Goal: Task Accomplishment & Management: Complete application form

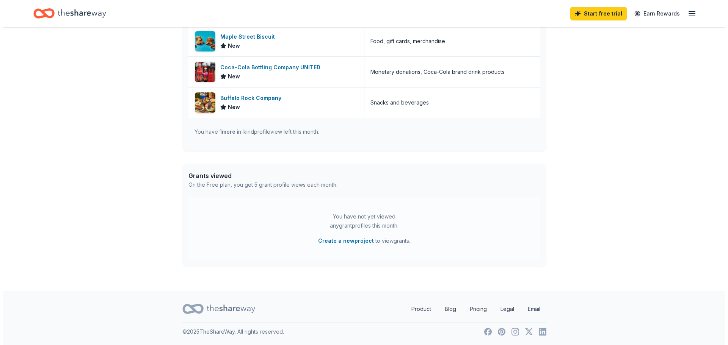
scroll to position [266, 0]
click at [352, 242] on button "Create a new project" at bounding box center [343, 240] width 56 height 9
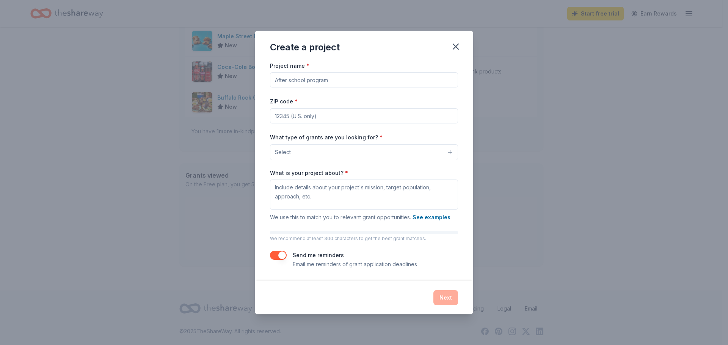
click at [337, 81] on input "Project name *" at bounding box center [364, 79] width 188 height 15
click at [369, 81] on input "Project name *" at bounding box center [364, 79] width 188 height 15
paste input "Bridge to Hope"
type input "Bridge to Hope"
click at [314, 118] on input "ZIP code *" at bounding box center [364, 115] width 188 height 15
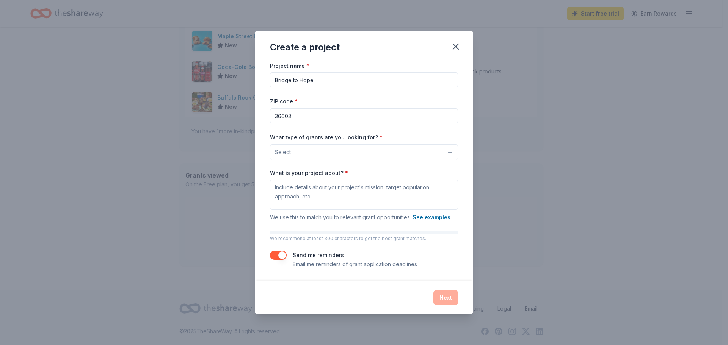
type input "36603"
click at [328, 156] on button "Select" at bounding box center [364, 152] width 188 height 16
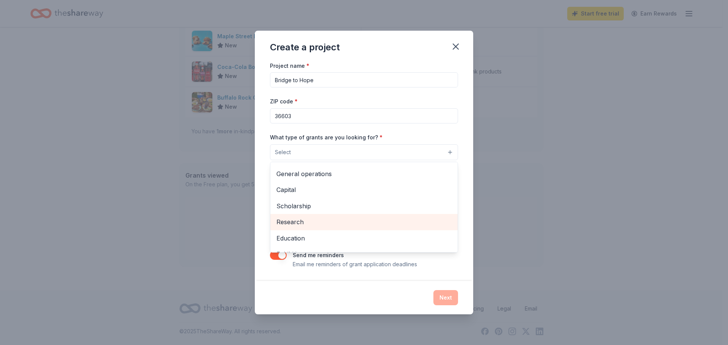
scroll to position [0, 0]
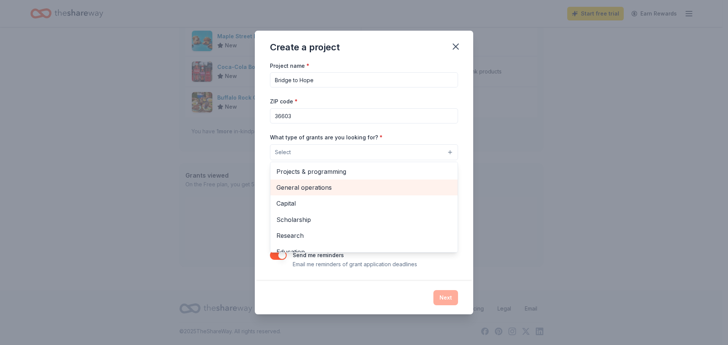
click at [321, 190] on span "General operations" at bounding box center [363, 188] width 175 height 10
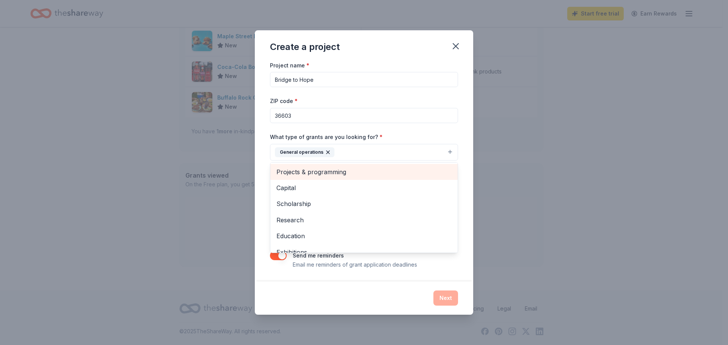
click at [341, 170] on span "Projects & programming" at bounding box center [363, 172] width 175 height 10
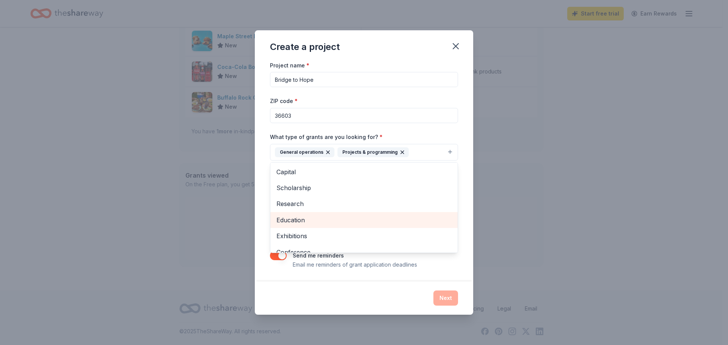
click at [314, 220] on span "Education" at bounding box center [363, 220] width 175 height 10
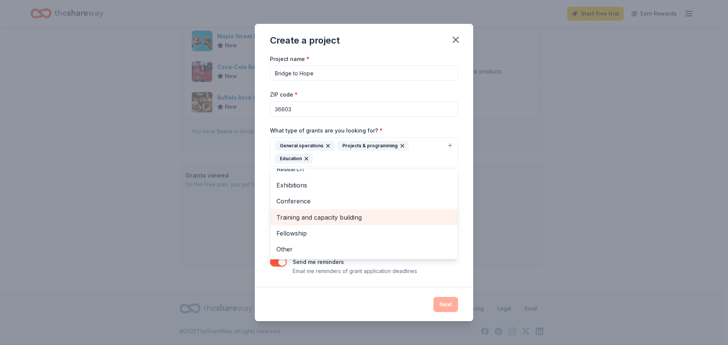
click at [316, 218] on span "Training and capacity building" at bounding box center [363, 218] width 175 height 10
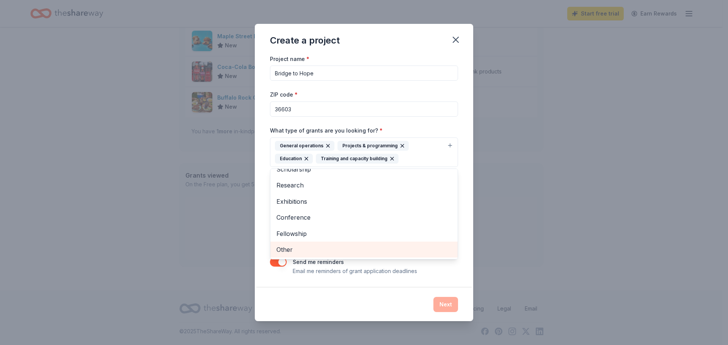
click at [311, 242] on div "Other" at bounding box center [363, 250] width 187 height 16
click at [441, 124] on div "Project name * Bridge to Hope ZIP code * 36603 What type of grants are you look…" at bounding box center [364, 165] width 188 height 222
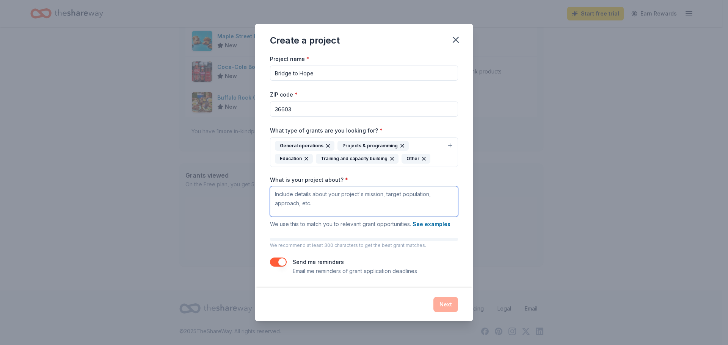
click at [336, 204] on textarea "What is your project about? *" at bounding box center [364, 202] width 188 height 30
click at [339, 205] on textarea "What is your project about? *" at bounding box center [364, 202] width 188 height 30
paste textarea "Bridge to Hope is a comprehensive outreach project dedicated to supporting indi…"
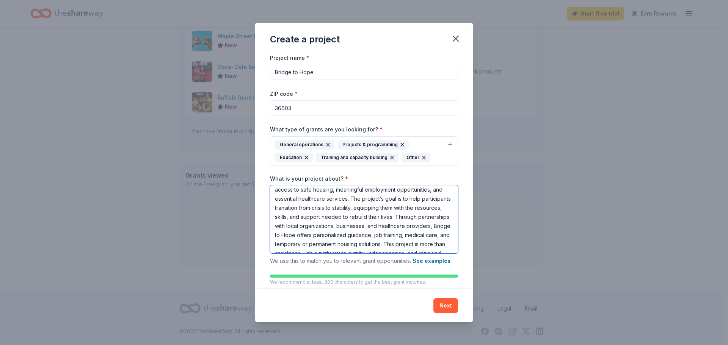
scroll to position [0, 0]
type textarea "Bridge to Hope is a comprehensive outreach project dedicated to supporting indi…"
click at [438, 308] on button "Next" at bounding box center [445, 305] width 25 height 15
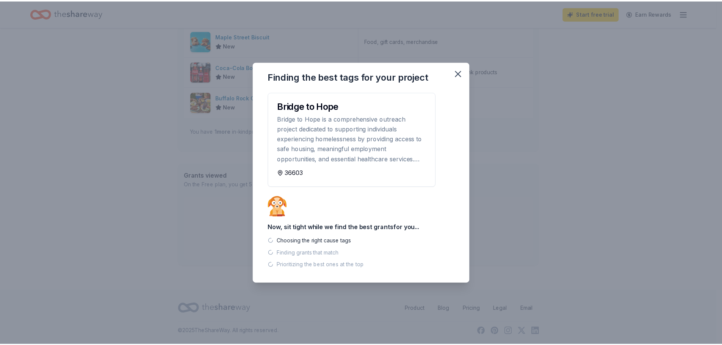
scroll to position [251, 0]
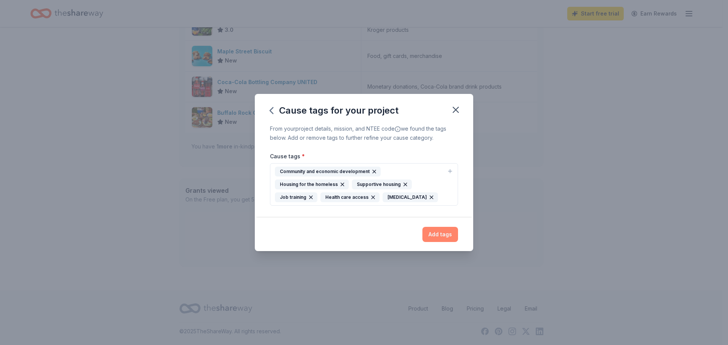
click at [435, 232] on button "Add tags" at bounding box center [440, 234] width 36 height 15
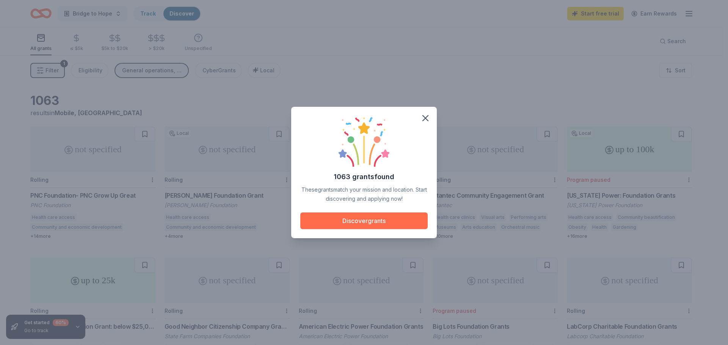
click at [387, 224] on button "Discover grants" at bounding box center [363, 221] width 127 height 17
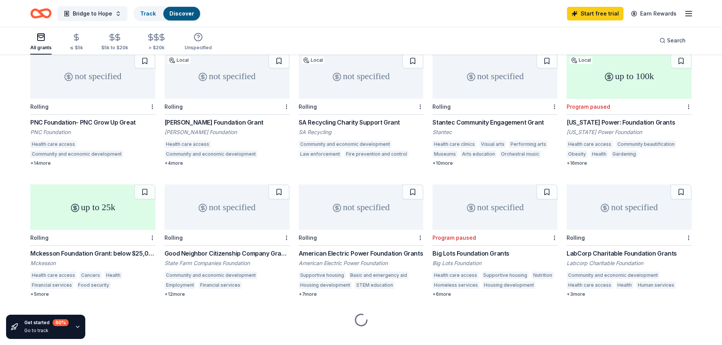
scroll to position [76, 0]
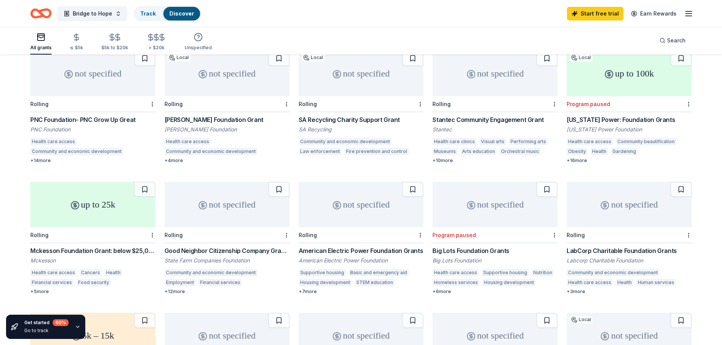
click at [115, 123] on div "PNC Foundation- PNC Grow Up Great" at bounding box center [92, 119] width 125 height 9
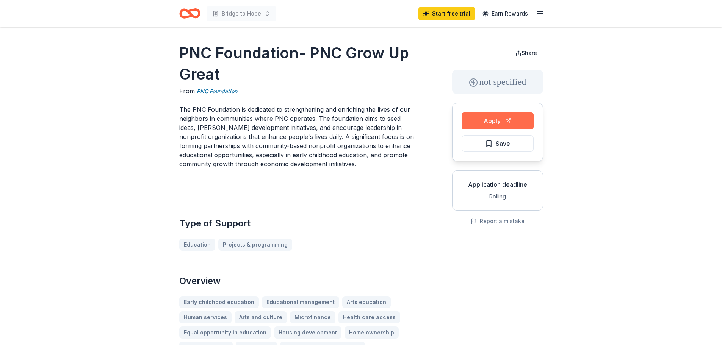
click at [513, 126] on button "Apply" at bounding box center [498, 121] width 72 height 17
